Goal: Find specific page/section: Find specific page/section

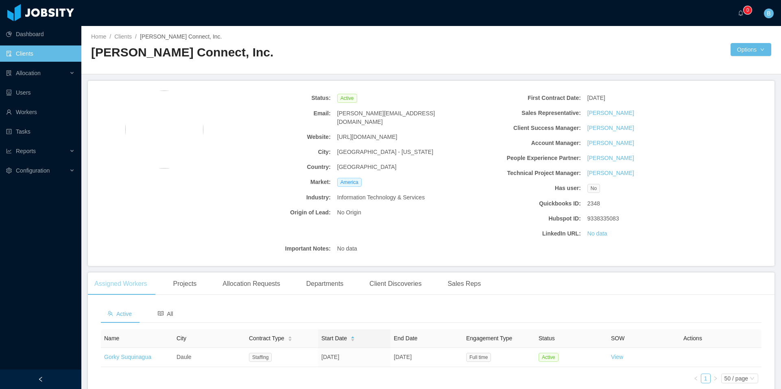
scroll to position [55, 0]
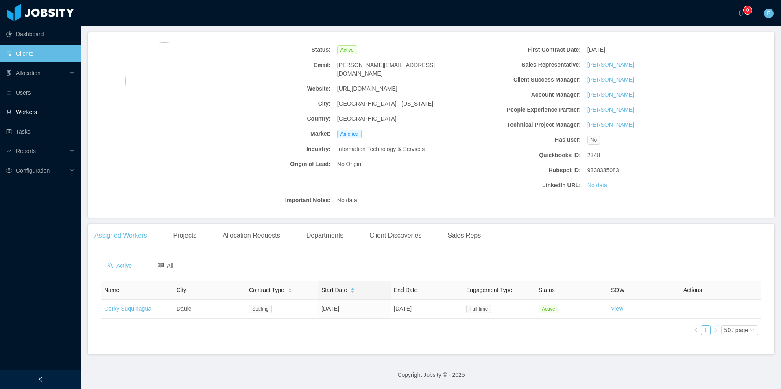
click at [24, 117] on link "Workers" at bounding box center [40, 112] width 69 height 16
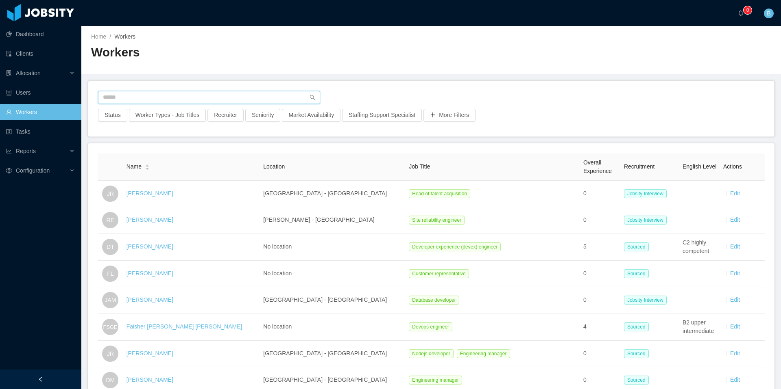
click at [165, 98] on input "text" at bounding box center [209, 97] width 222 height 13
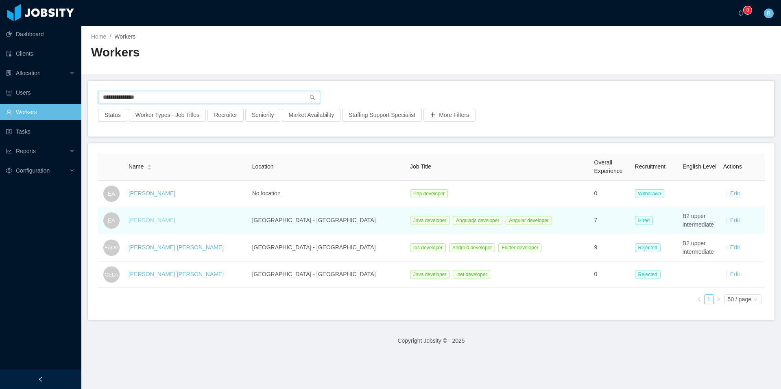
type input "**********"
click at [154, 223] on link "[PERSON_NAME]" at bounding box center [151, 220] width 47 height 7
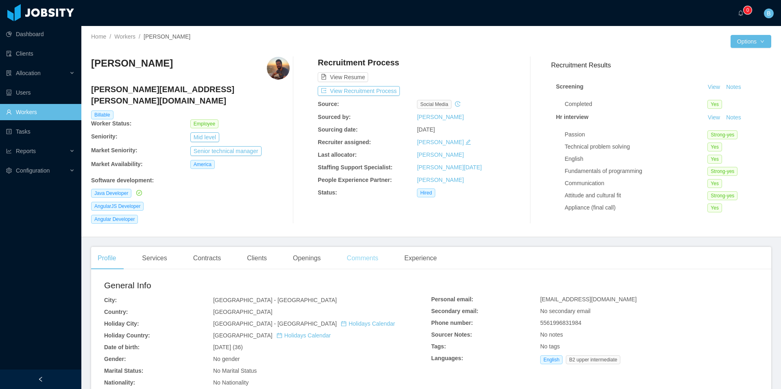
click at [355, 249] on div "Comments" at bounding box center [362, 258] width 44 height 23
